Goal: Find contact information: Find contact information

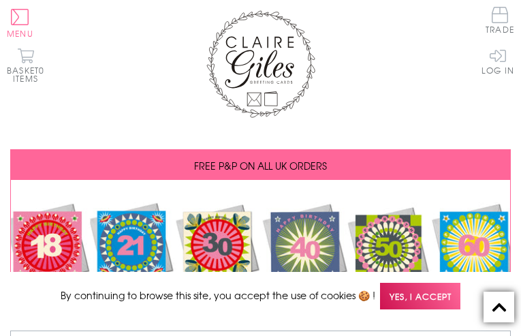
type input "N/A"
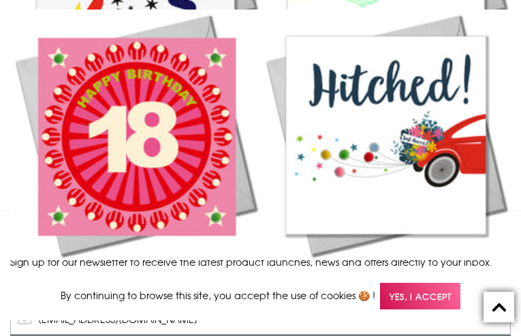
type input "[EMAIL_ADDRESS][DOMAIN_NAME]"
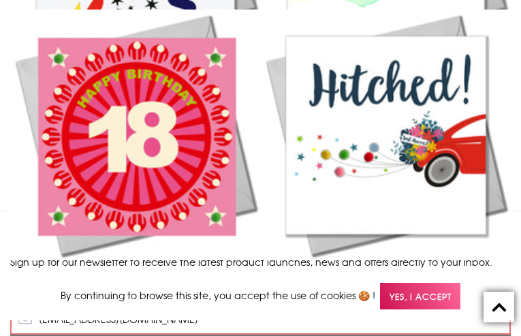
radio input "true"
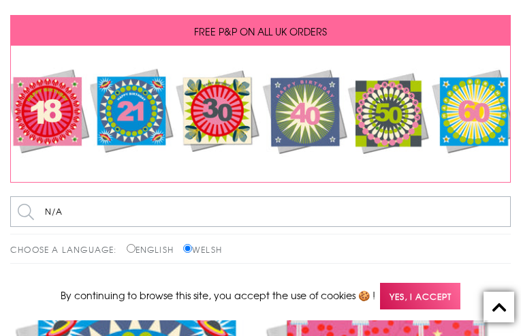
scroll to position [0, 0]
